Goal: Task Accomplishment & Management: Use online tool/utility

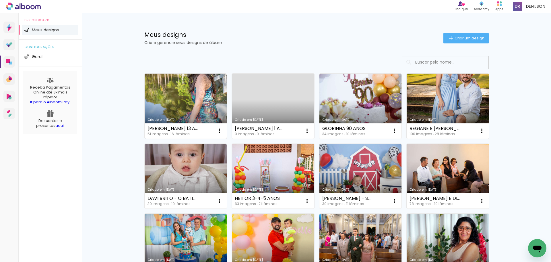
click at [190, 111] on link "Criado em [DATE]" at bounding box center [186, 106] width 82 height 65
